Goal: Task Accomplishment & Management: Use online tool/utility

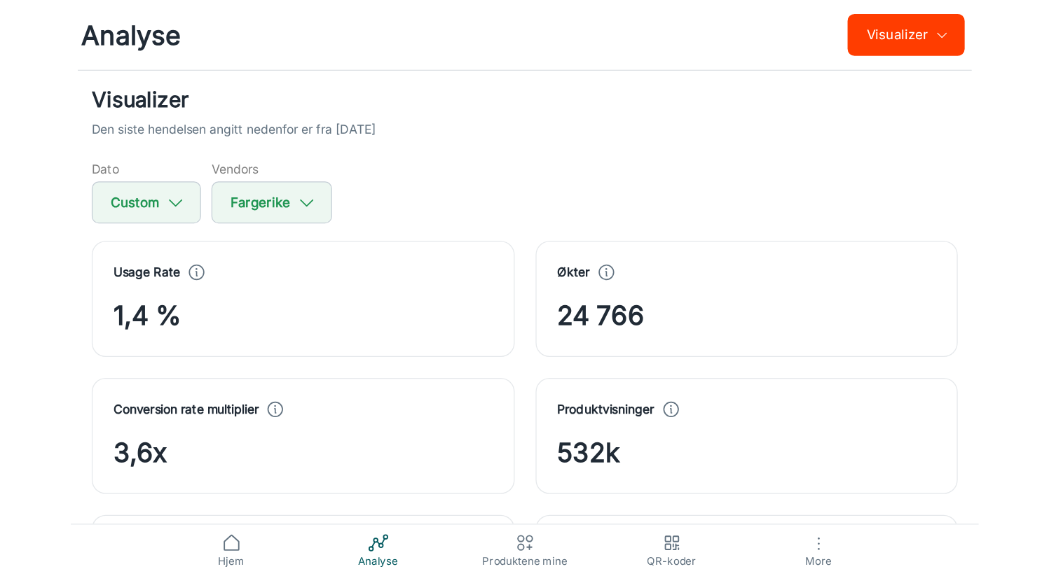
scroll to position [48, 0]
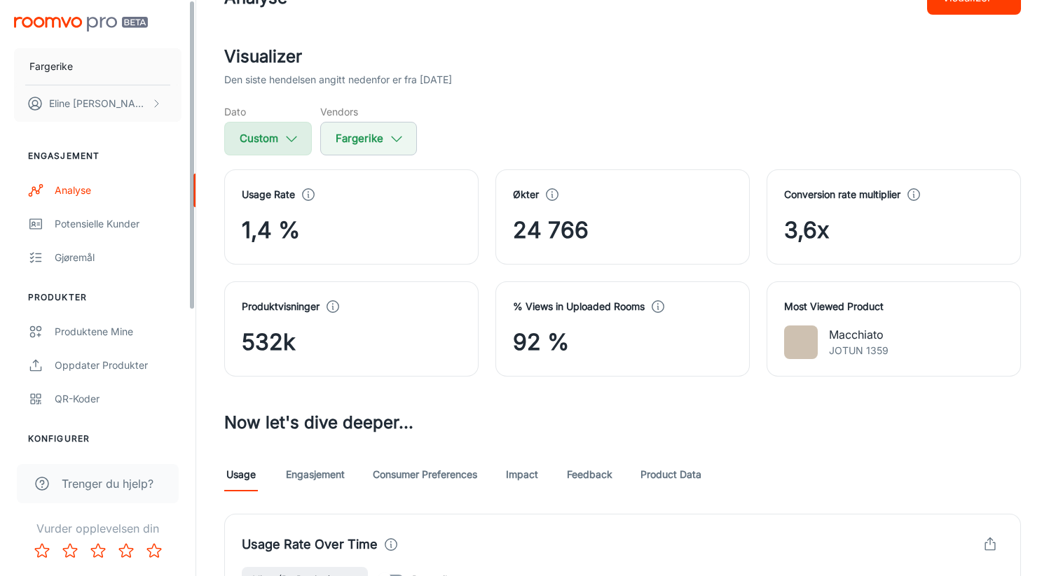
click at [289, 155] on button "Custom" at bounding box center [268, 139] width 88 height 34
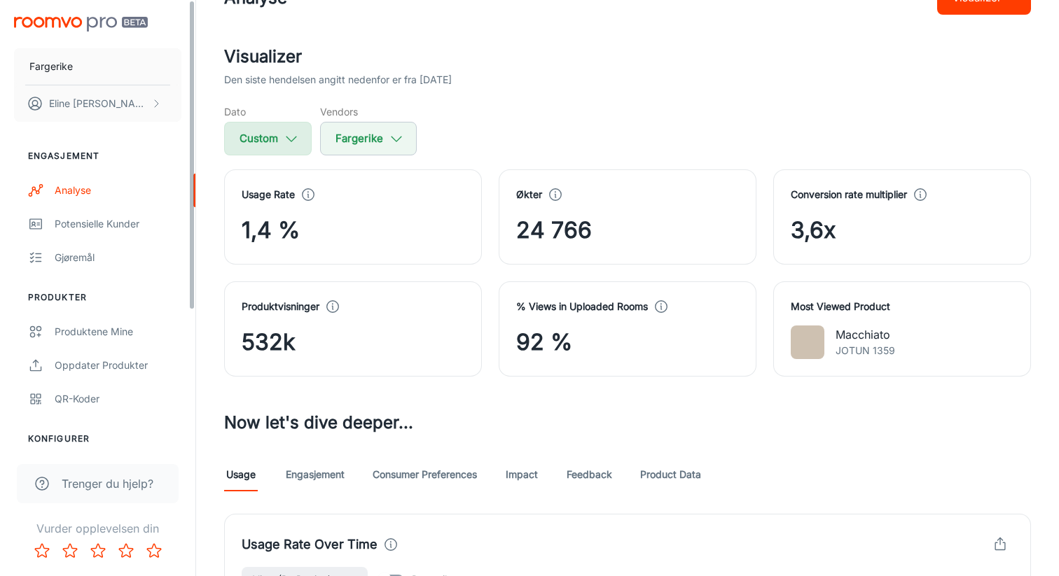
select select "7"
select select "2024"
select select "9"
select select "2025"
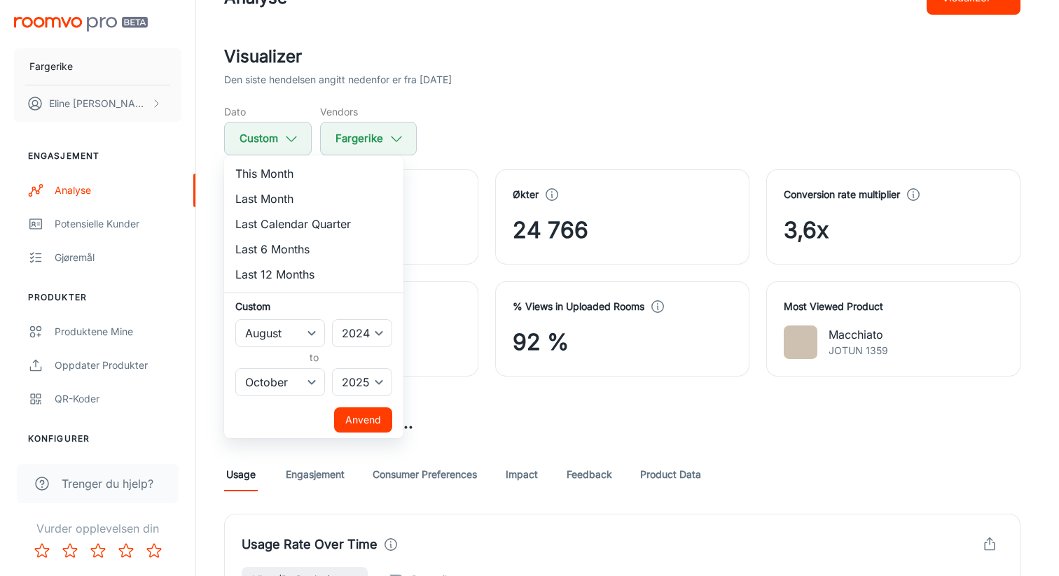
click at [279, 173] on li "This Month" at bounding box center [313, 173] width 179 height 25
select select "9"
select select "2025"
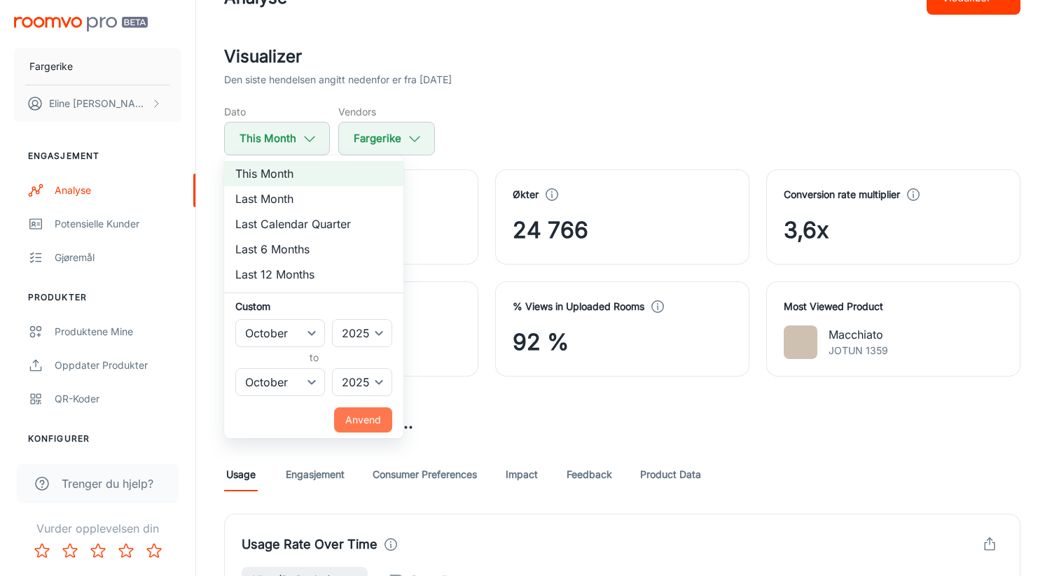
click at [370, 425] on button "Anvend" at bounding box center [363, 420] width 58 height 25
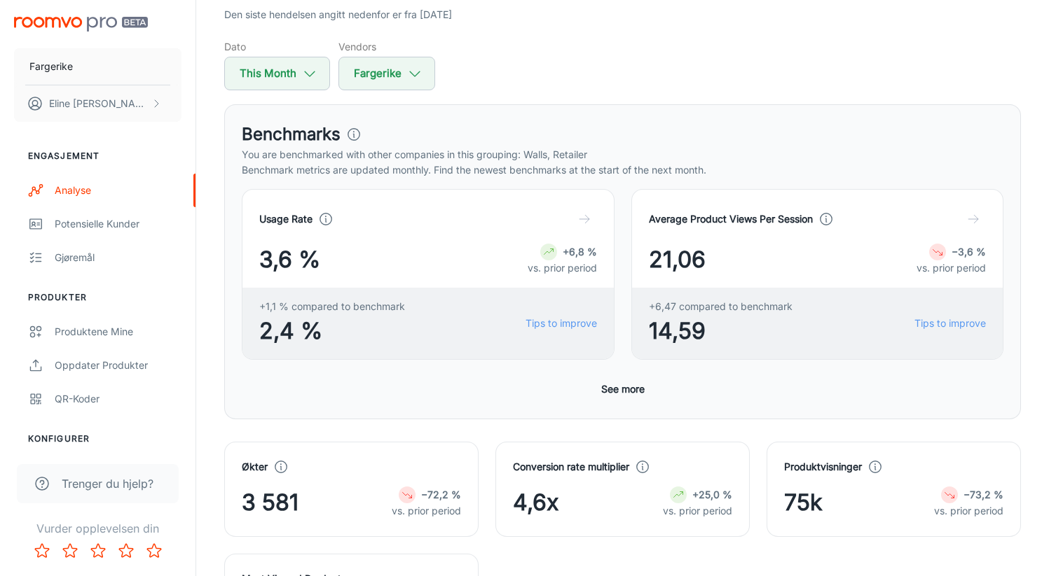
scroll to position [0, 0]
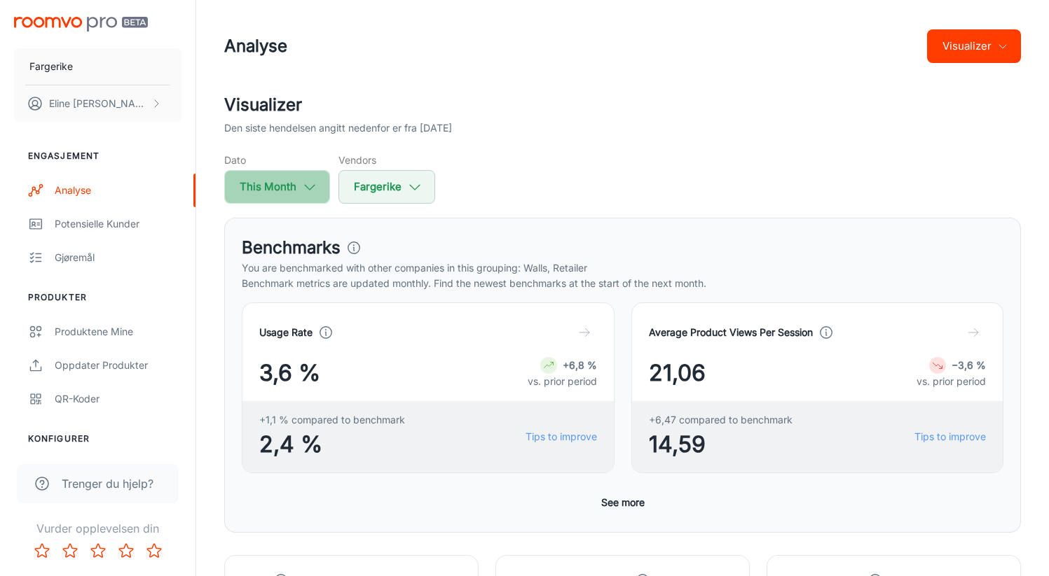
click at [306, 189] on icon "button" at bounding box center [309, 186] width 15 height 15
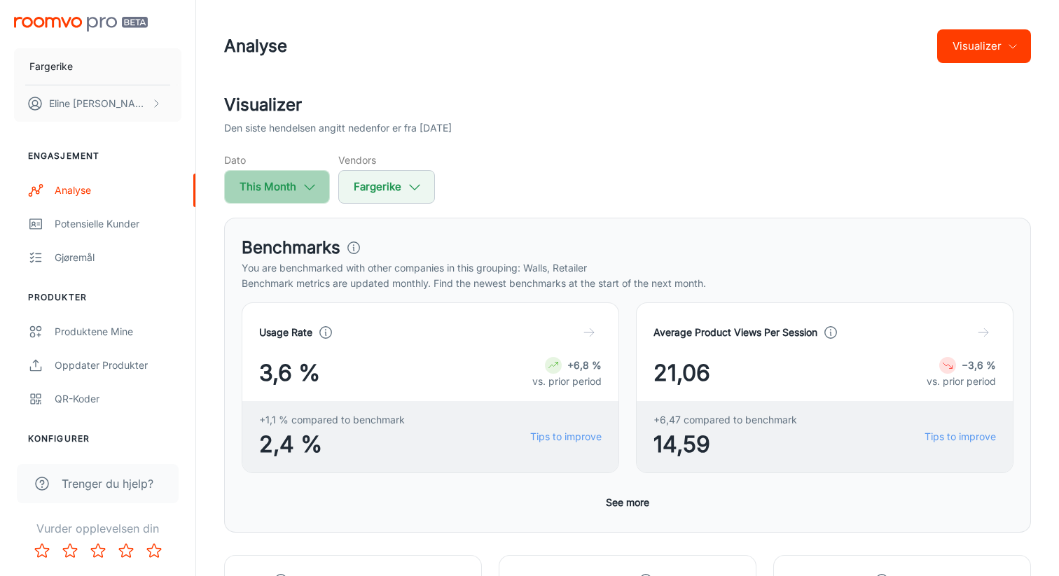
select select "9"
select select "2025"
select select "9"
select select "2025"
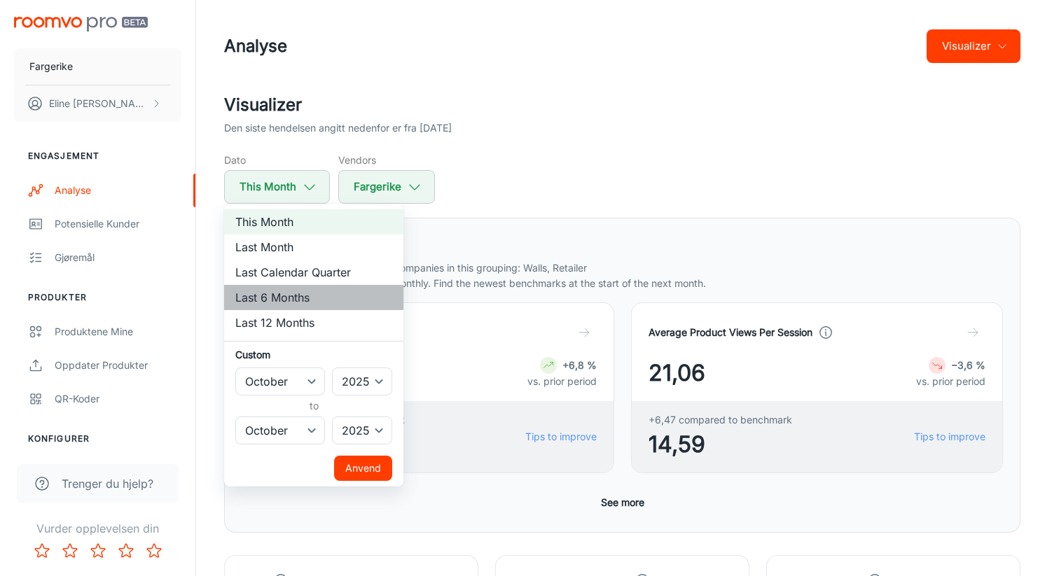
click at [291, 298] on li "Last 6 Months" at bounding box center [313, 297] width 179 height 25
select select "3"
select select "8"
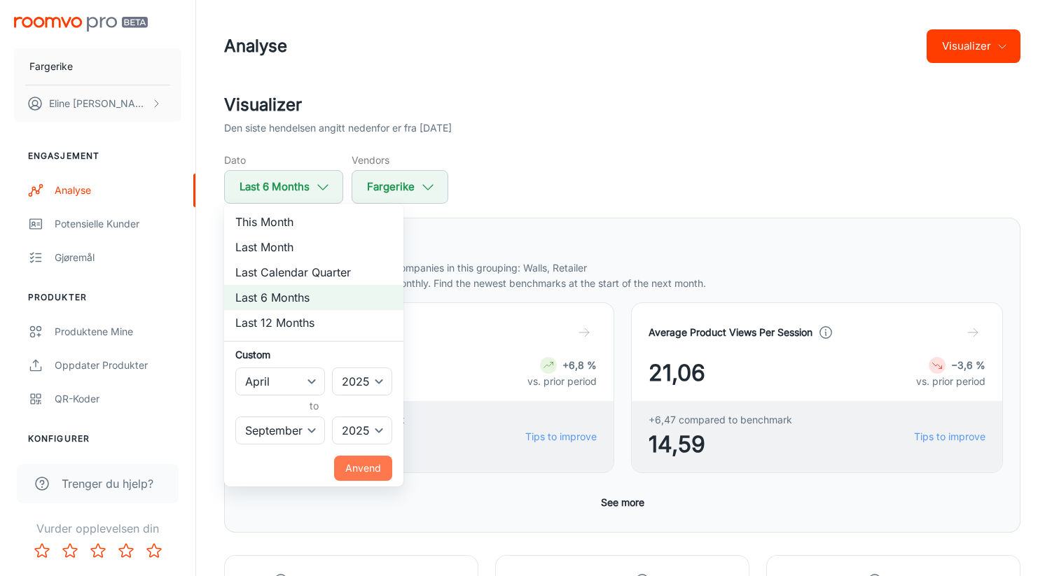
click at [378, 462] on button "Anvend" at bounding box center [363, 468] width 58 height 25
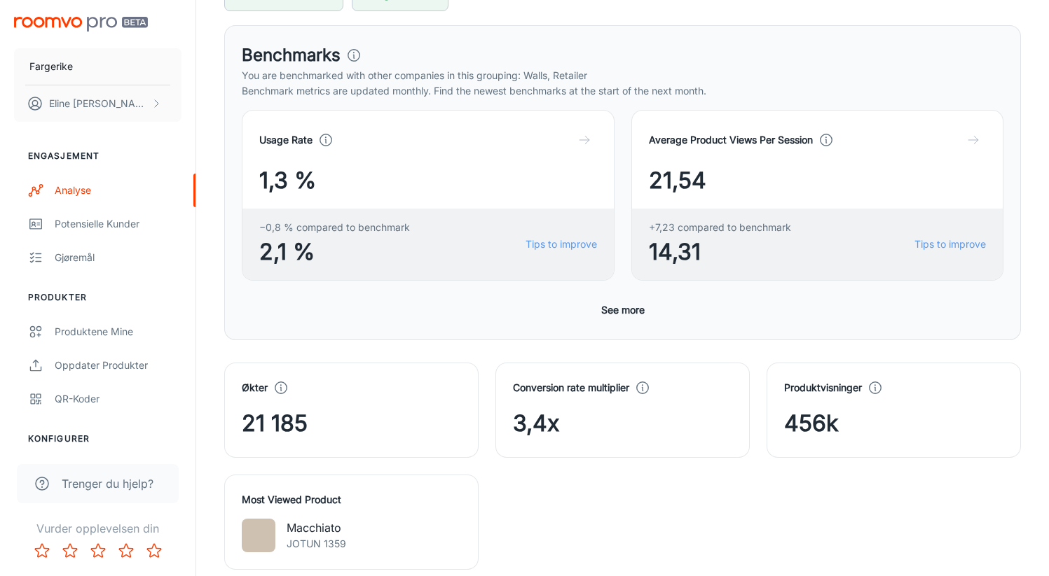
scroll to position [76, 0]
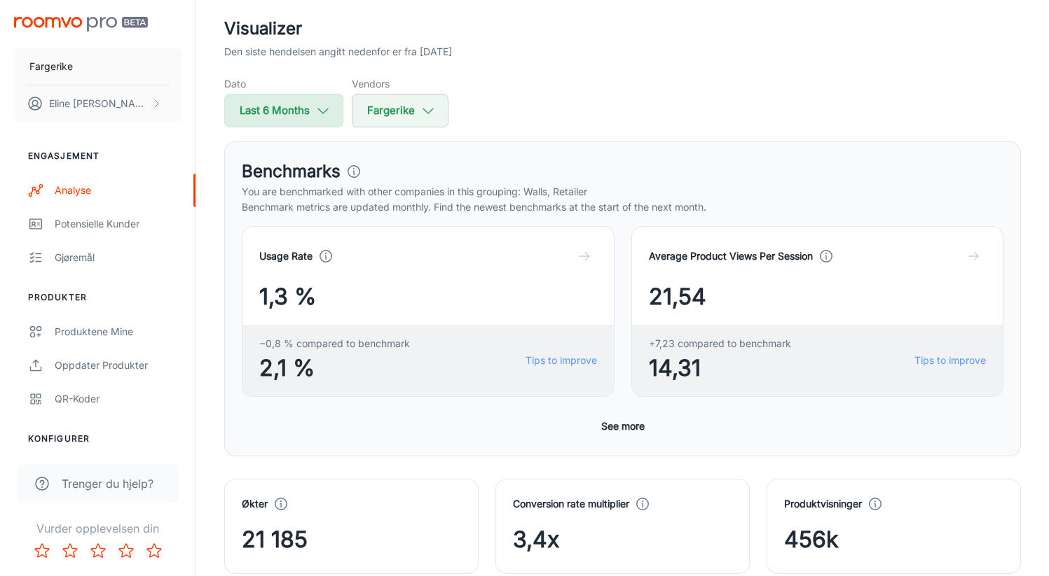
click at [313, 106] on button "Last 6 Months" at bounding box center [283, 111] width 119 height 34
select select "3"
select select "2025"
select select "8"
select select "2025"
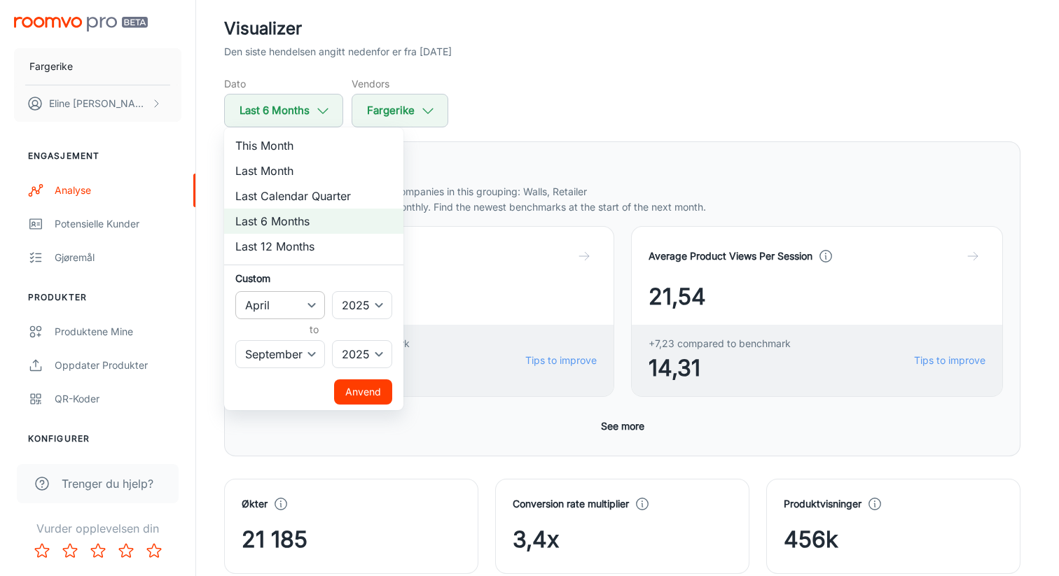
click at [312, 301] on select "January February March April May June July August September October November De…" at bounding box center [280, 305] width 90 height 28
select select "7"
click at [235, 291] on select "January February March April May June July August September October November De…" at bounding box center [280, 305] width 90 height 28
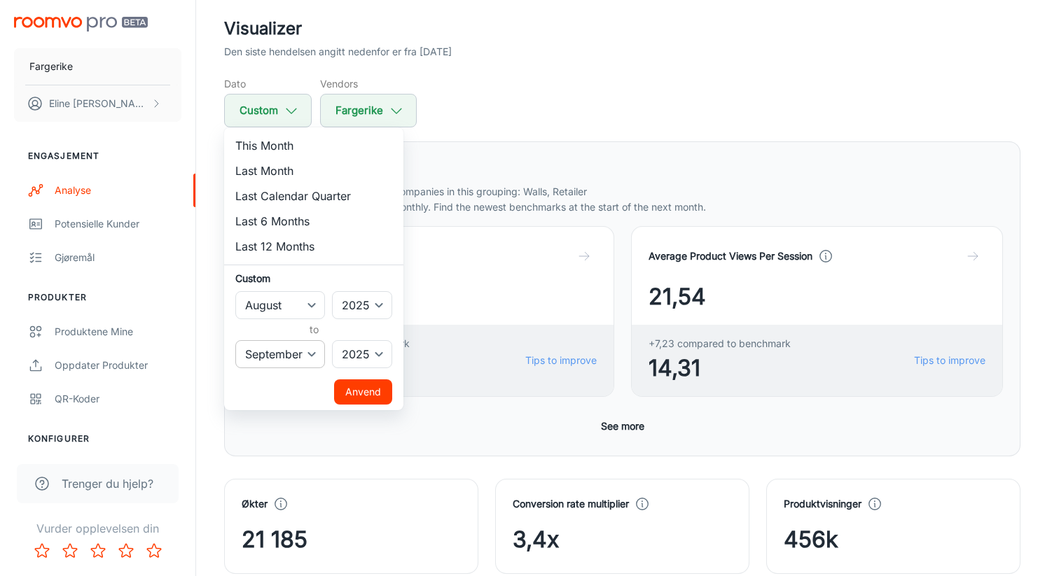
click at [315, 358] on select "January February March April May June July August September October November De…" at bounding box center [280, 354] width 90 height 28
select select "9"
click at [235, 340] on select "January February March April May June July August September October November De…" at bounding box center [280, 354] width 90 height 28
click at [357, 393] on button "Anvend" at bounding box center [363, 392] width 58 height 25
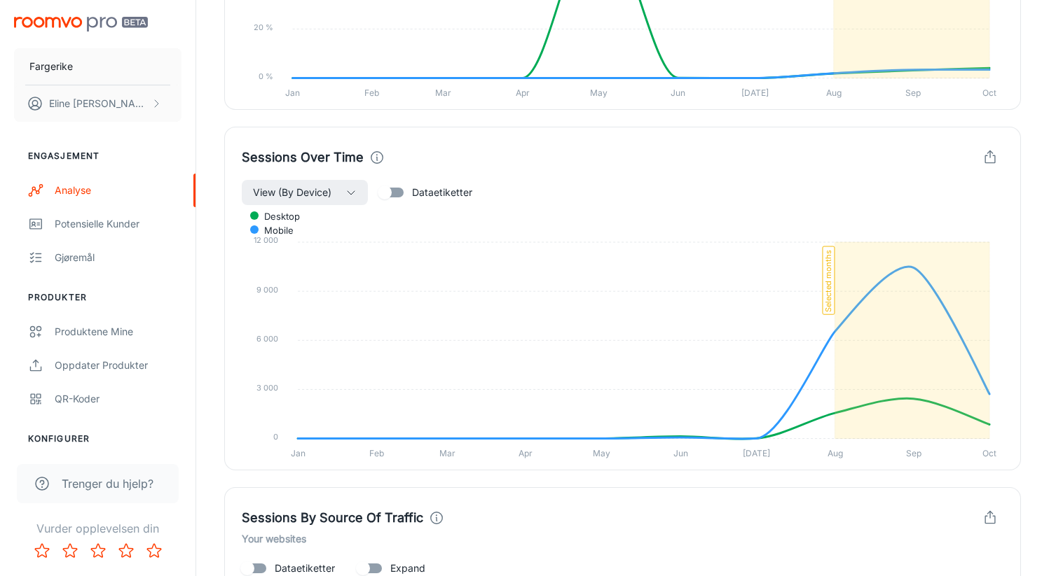
scroll to position [1303, 0]
